Goal: Task Accomplishment & Management: Manage account settings

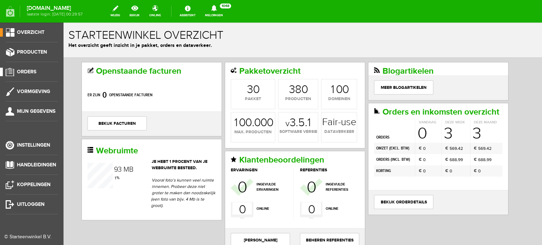
click at [33, 71] on span "Orders" at bounding box center [26, 72] width 19 height 6
